Goal: Use online tool/utility

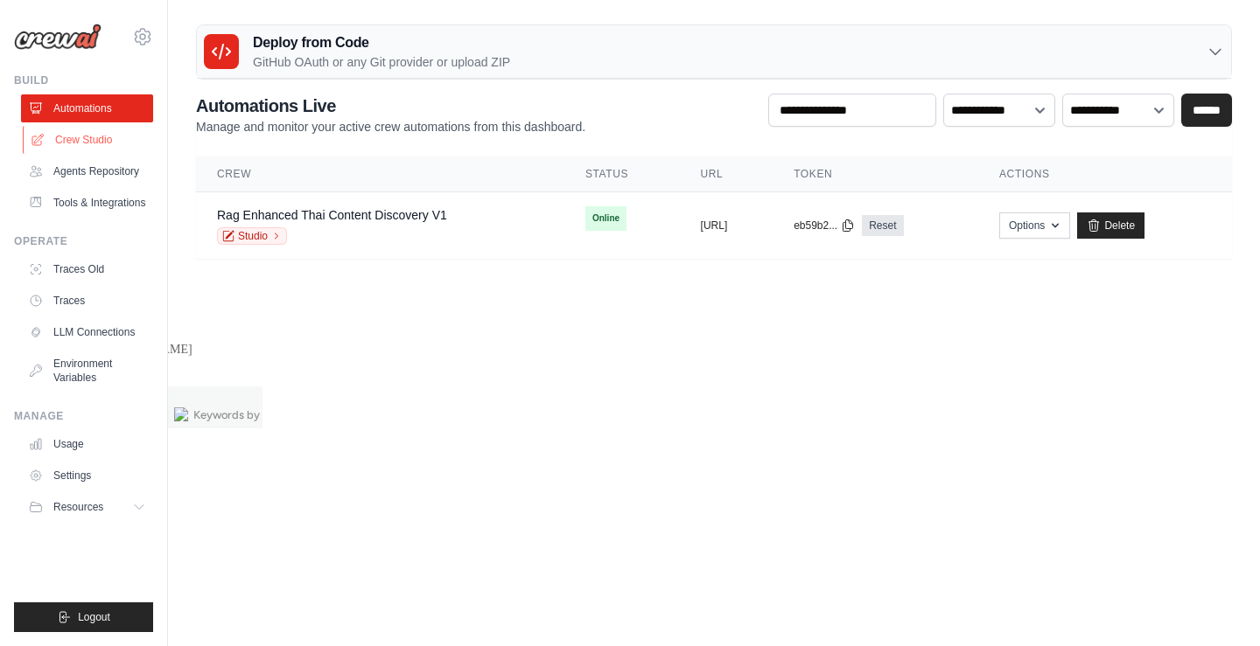
click at [53, 143] on link "Crew Studio" at bounding box center [89, 140] width 132 height 28
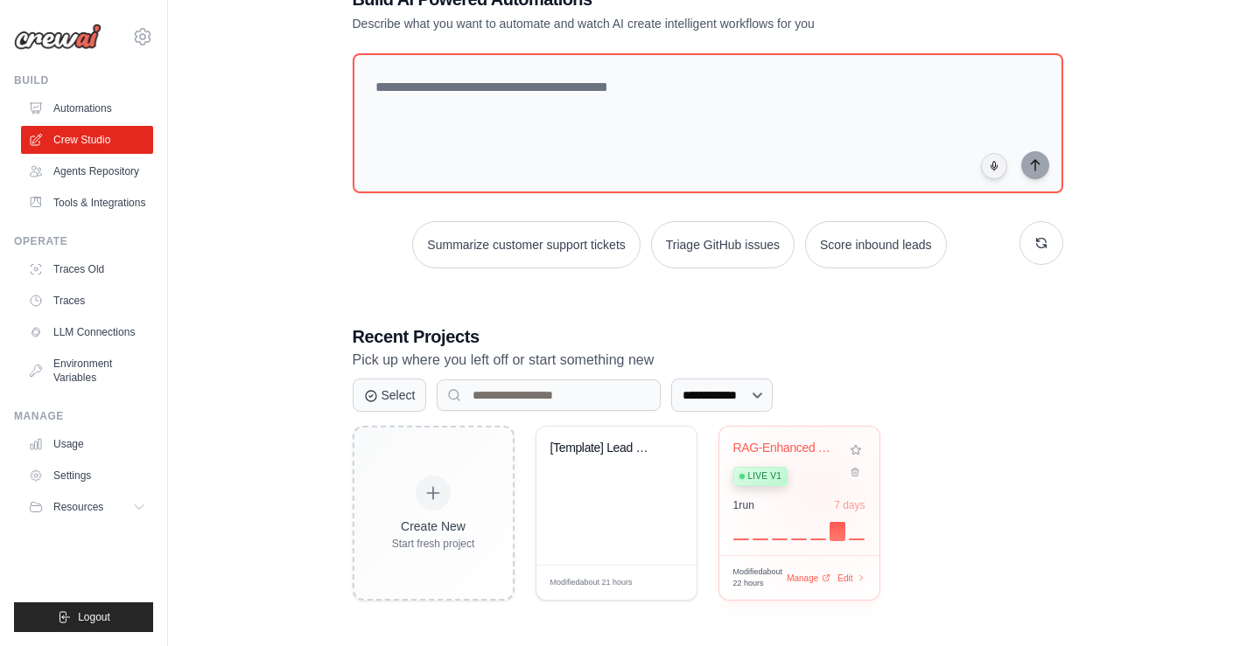
click at [819, 492] on div "RAG-Enhanced Thai Content Discovery Live v1" at bounding box center [786, 467] width 106 height 53
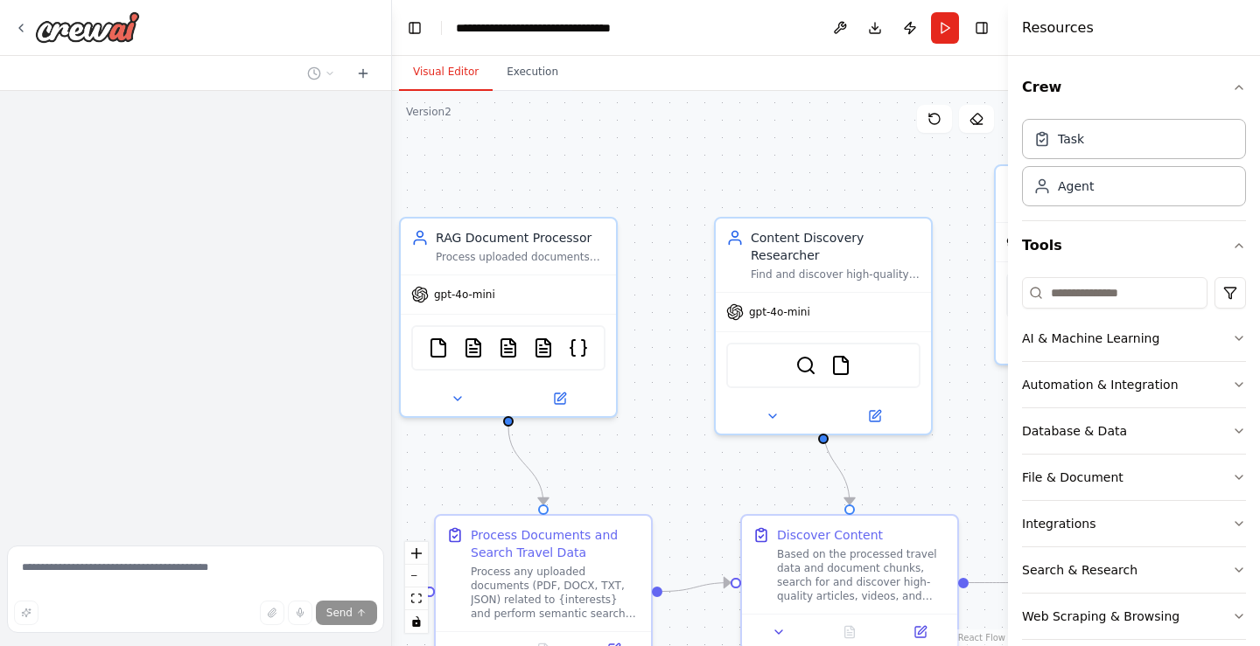
drag, startPoint x: 823, startPoint y: 179, endPoint x: 772, endPoint y: 159, distance: 55.4
click at [772, 159] on div ".deletable-edge-delete-btn { width: 20px; height: 20px; border: 0px solid #ffff…" at bounding box center [700, 368] width 616 height 555
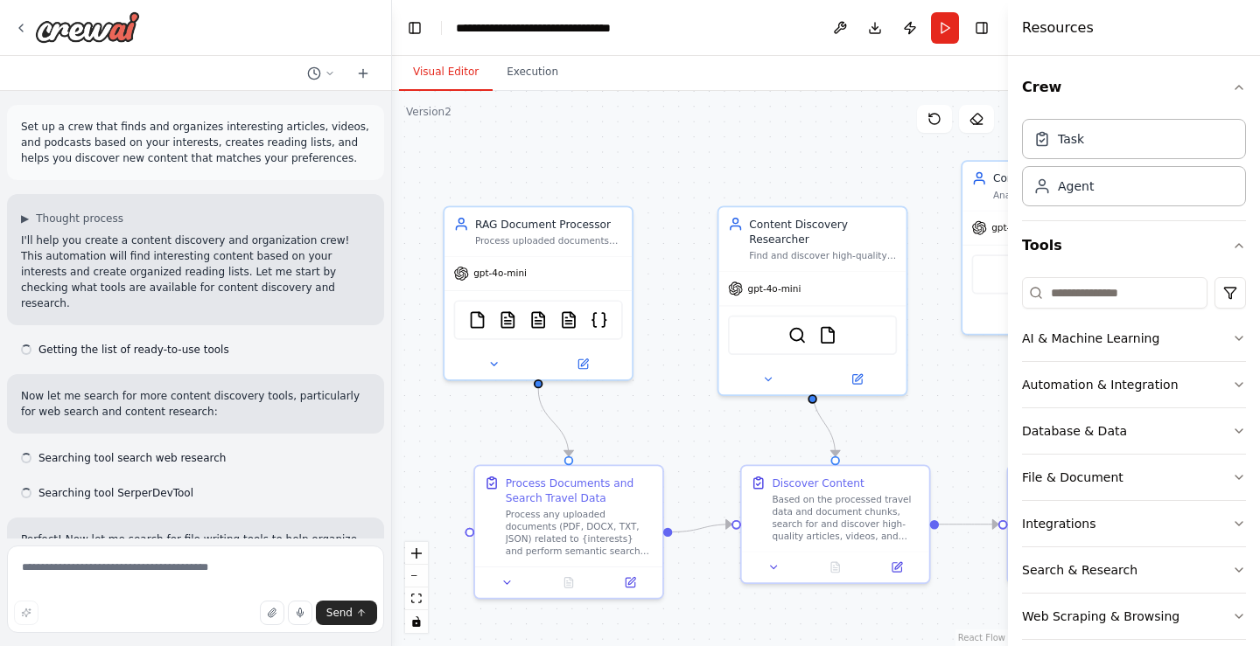
scroll to position [12212, 0]
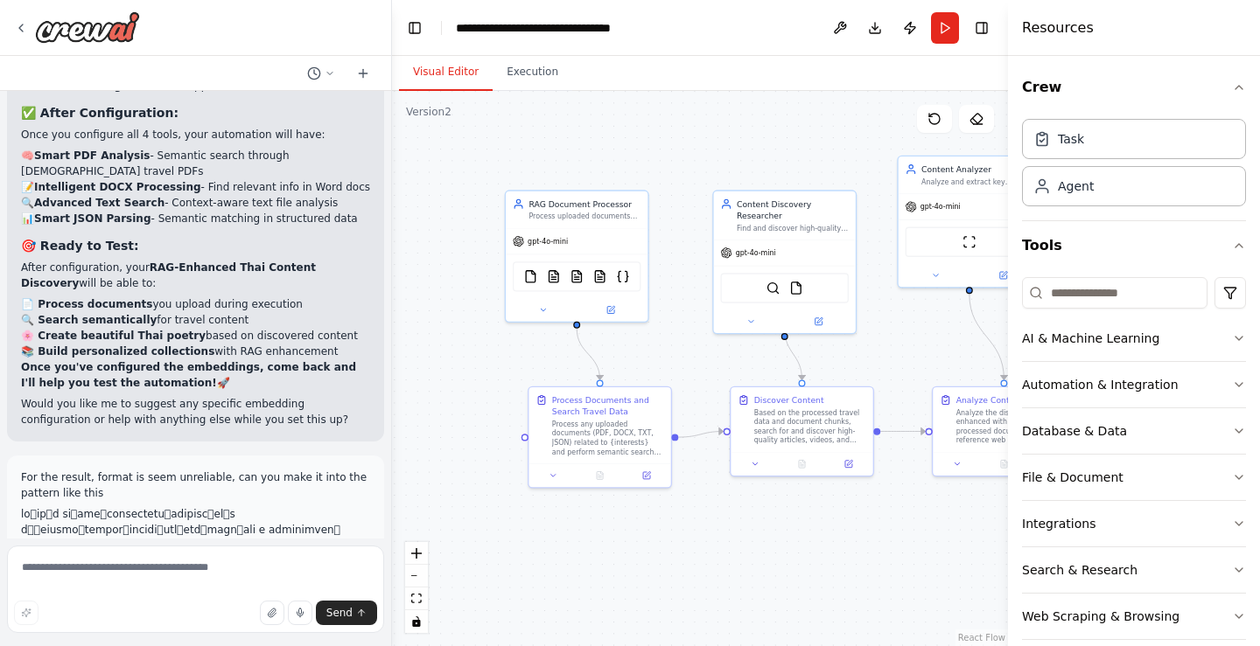
drag, startPoint x: 919, startPoint y: 366, endPoint x: 899, endPoint y: 358, distance: 21.6
click at [899, 358] on div ".deletable-edge-delete-btn { width: 20px; height: 20px; border: 0px solid #ffff…" at bounding box center [700, 368] width 616 height 555
click at [307, 46] on div at bounding box center [195, 28] width 391 height 56
